Goal: Task Accomplishment & Management: Manage account settings

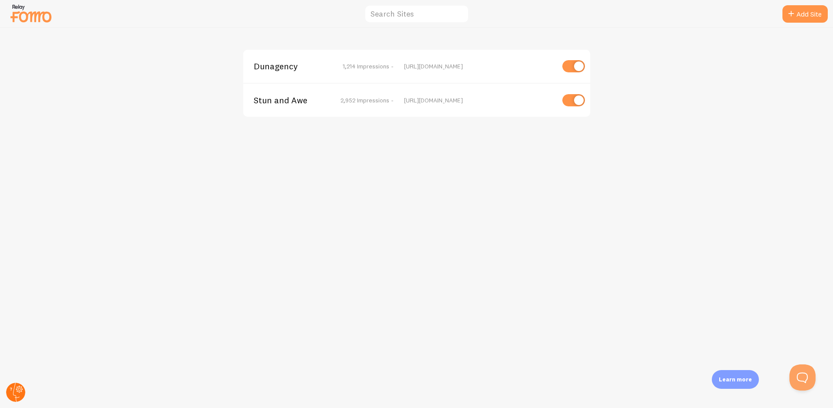
click at [16, 392] on circle at bounding box center [15, 392] width 19 height 19
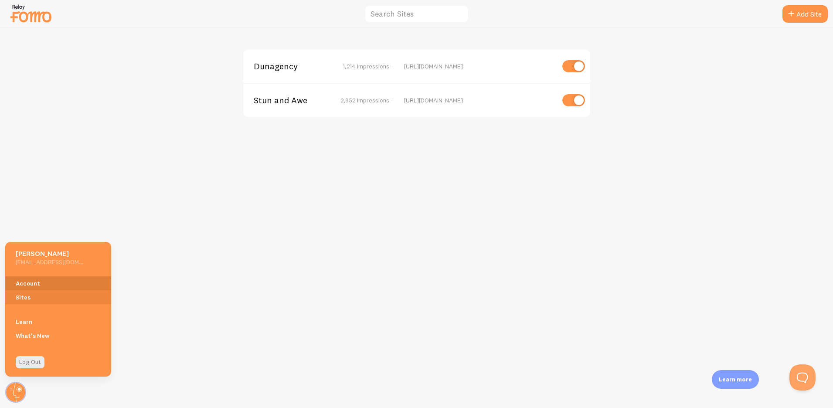
click at [58, 283] on link "Account" at bounding box center [58, 283] width 106 height 14
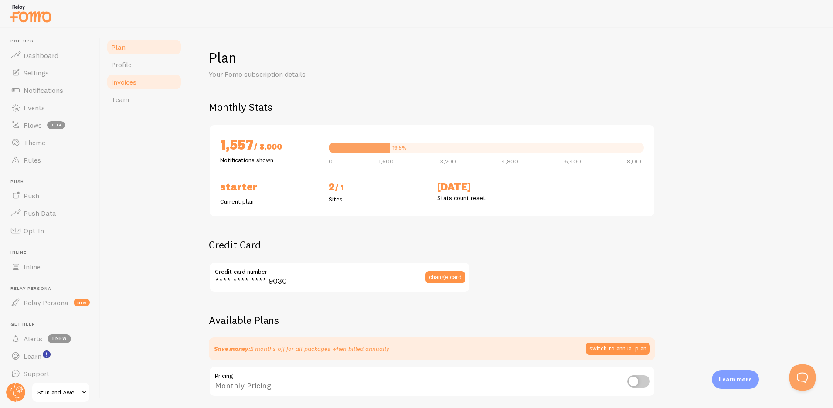
click at [144, 82] on link "Invoices" at bounding box center [144, 81] width 76 height 17
